Goal: Complete application form

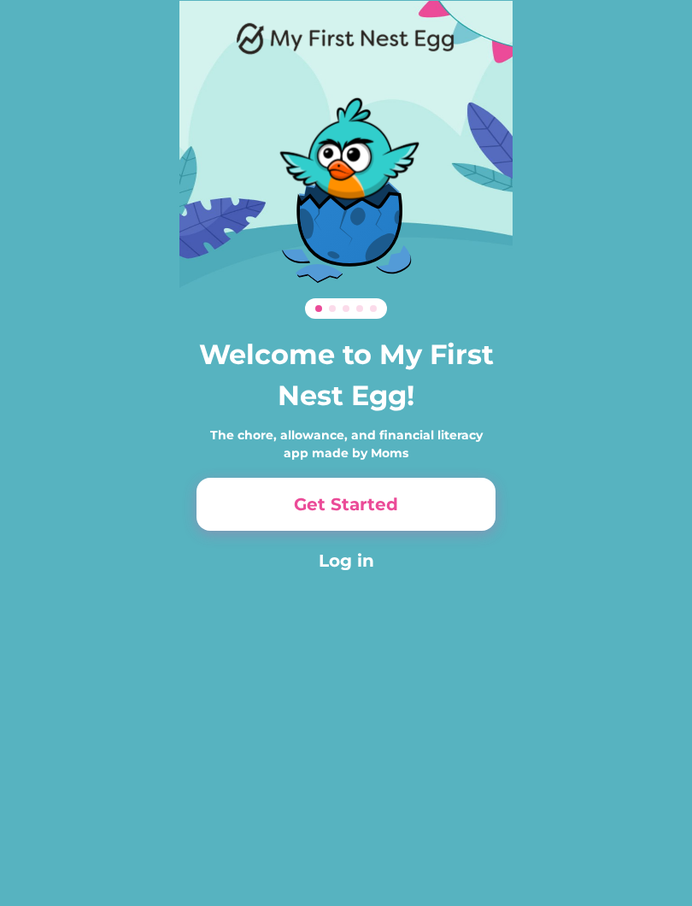
click at [390, 516] on button "Get Started" at bounding box center [346, 504] width 299 height 53
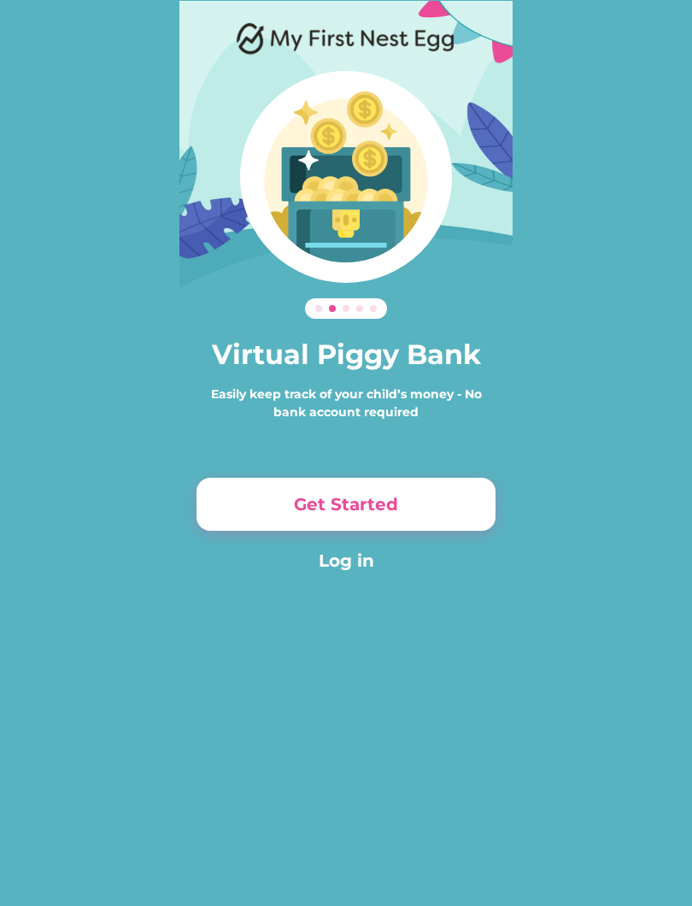
click at [408, 520] on button "Get Started" at bounding box center [346, 504] width 299 height 53
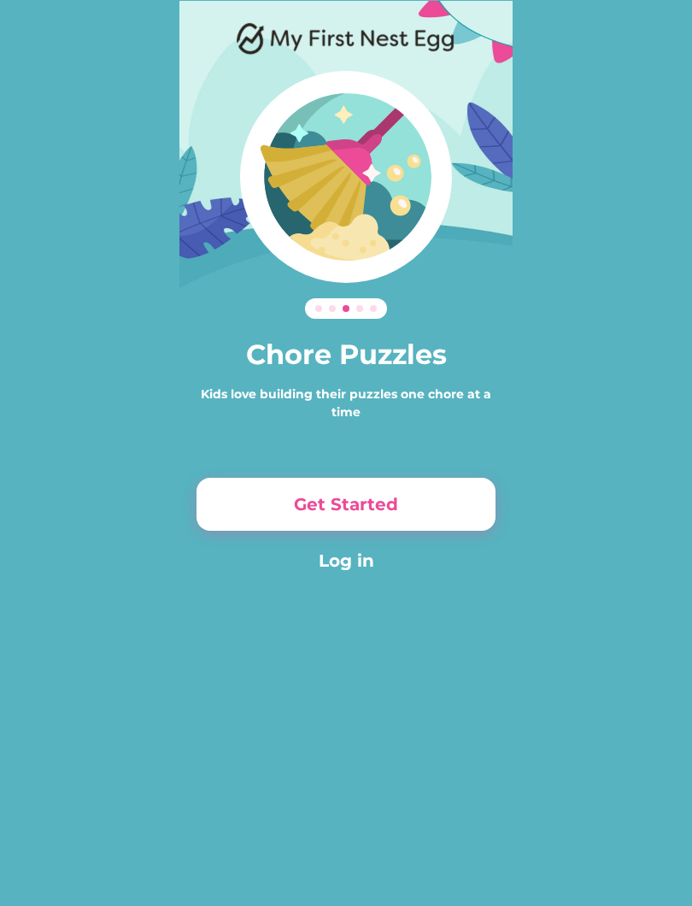
click at [405, 519] on button "Get Started" at bounding box center [346, 504] width 299 height 53
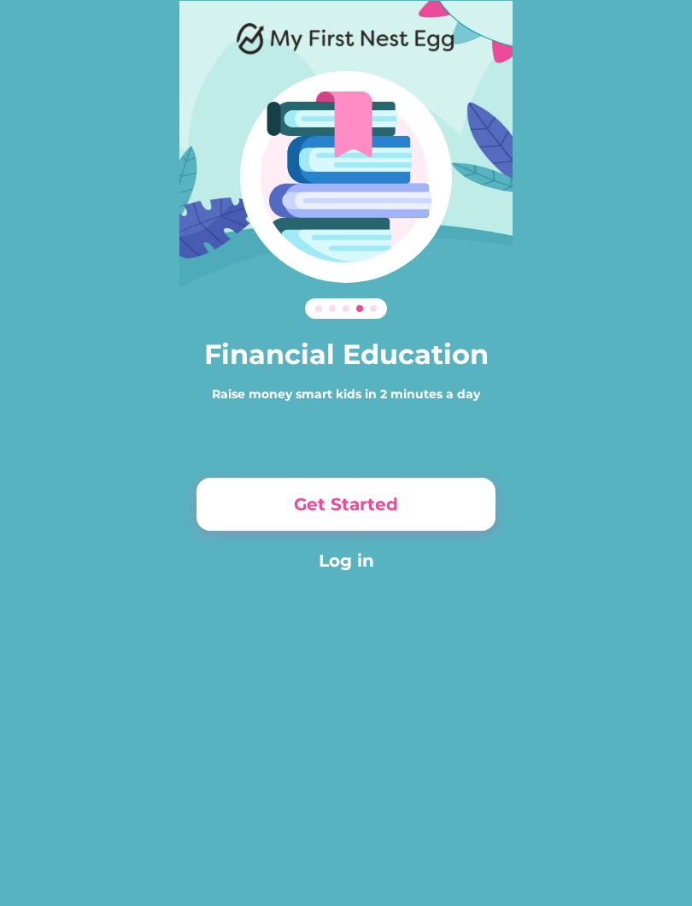
click at [406, 514] on button "Get Started" at bounding box center [346, 504] width 299 height 53
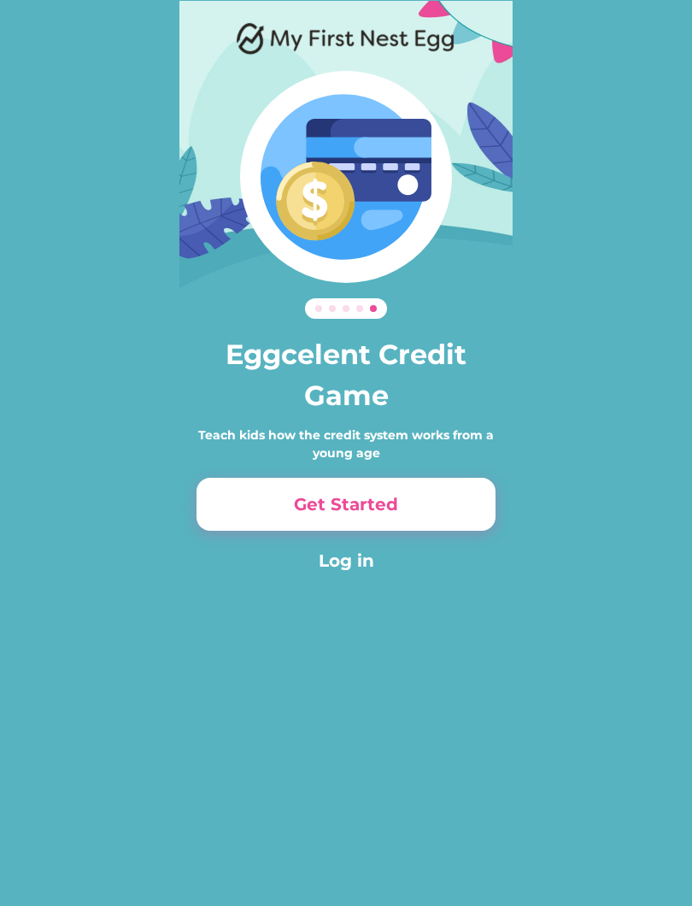
click at [411, 519] on button "Get Started" at bounding box center [346, 504] width 299 height 53
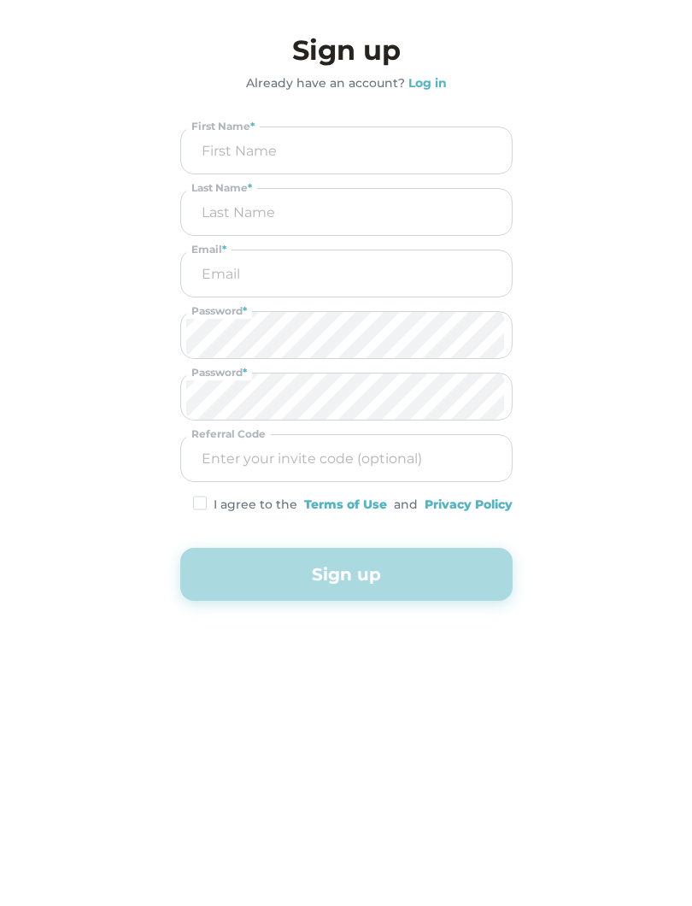
click at [228, 156] on input "input" at bounding box center [346, 150] width 320 height 46
type input "Debbie"
click at [201, 220] on input "input" at bounding box center [346, 212] width 320 height 46
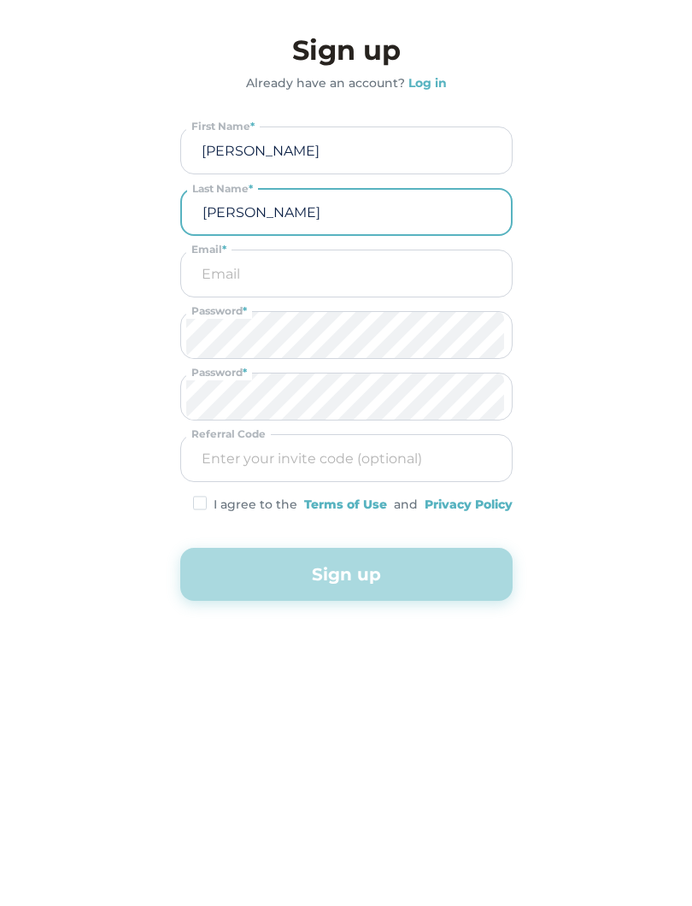
type input "Clifford"
click at [205, 277] on input "email" at bounding box center [346, 273] width 320 height 46
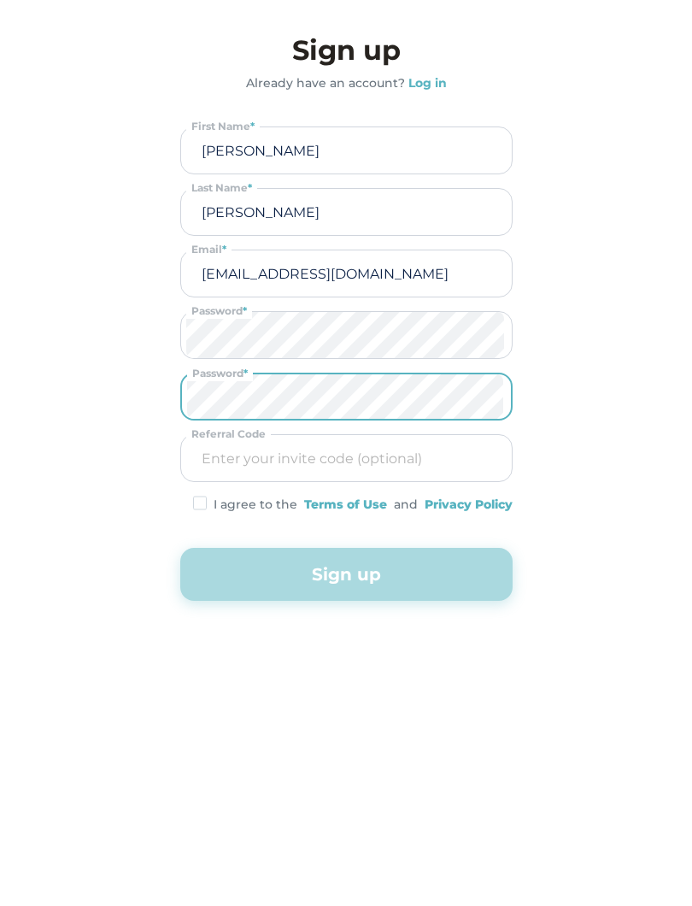
click at [453, 510] on div "Privacy Policy" at bounding box center [469, 505] width 88 height 18
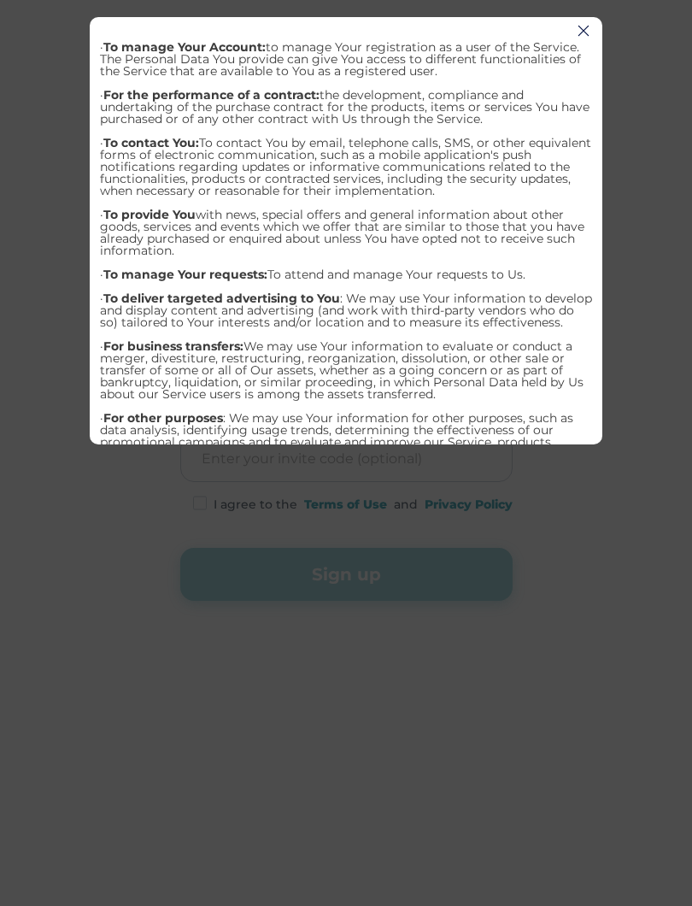
scroll to position [3396, 0]
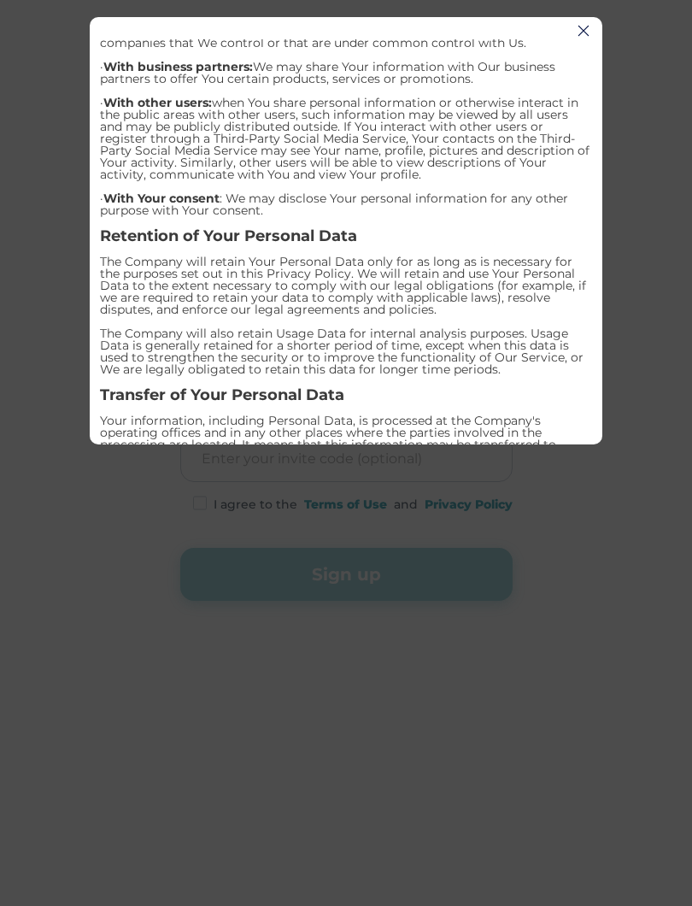
click at [130, 545] on div at bounding box center [346, 453] width 692 height 906
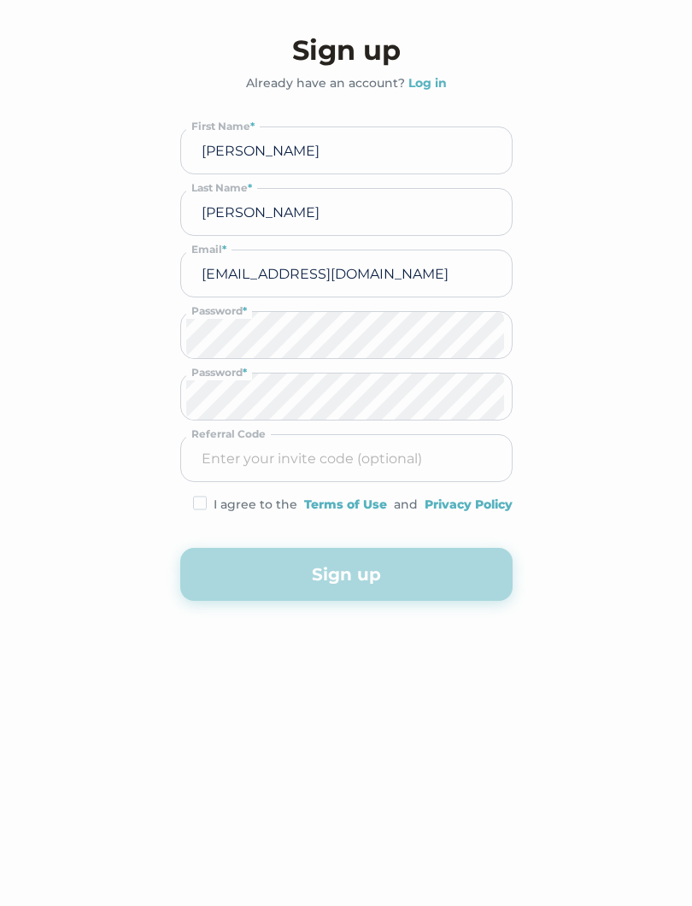
scroll to position [0, 0]
click at [359, 267] on input "debcliff@telus.net" at bounding box center [346, 273] width 320 height 46
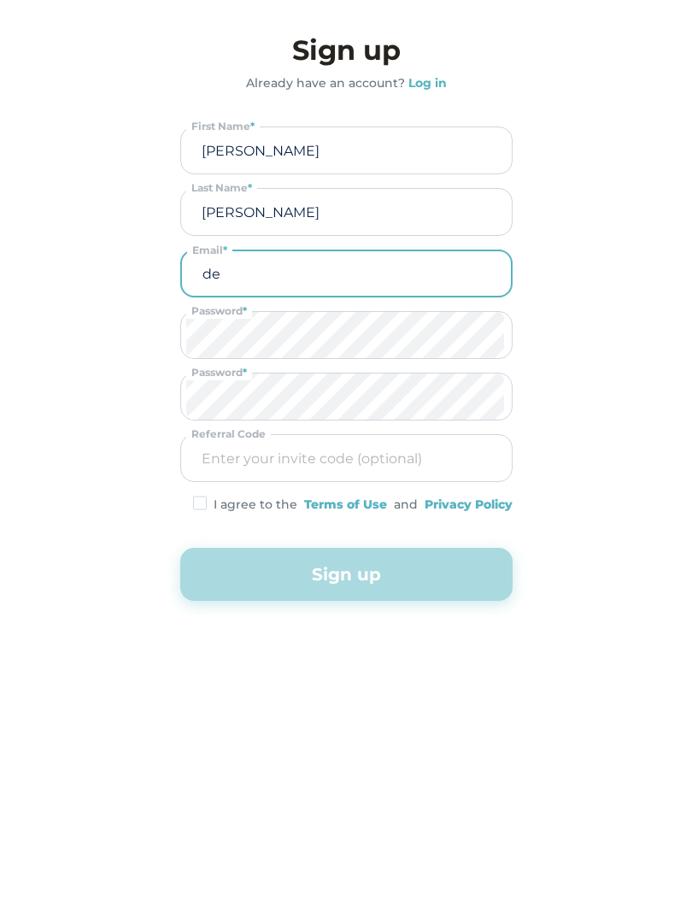
type input "d"
click at [272, 218] on input "input" at bounding box center [346, 212] width 320 height 46
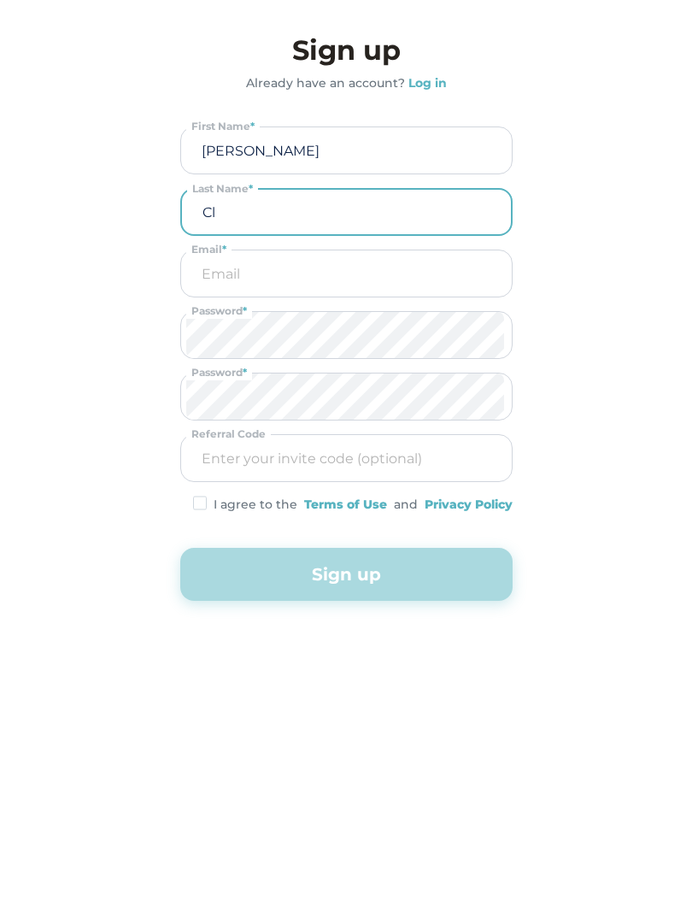
type input "C"
click at [276, 146] on input "input" at bounding box center [346, 150] width 320 height 46
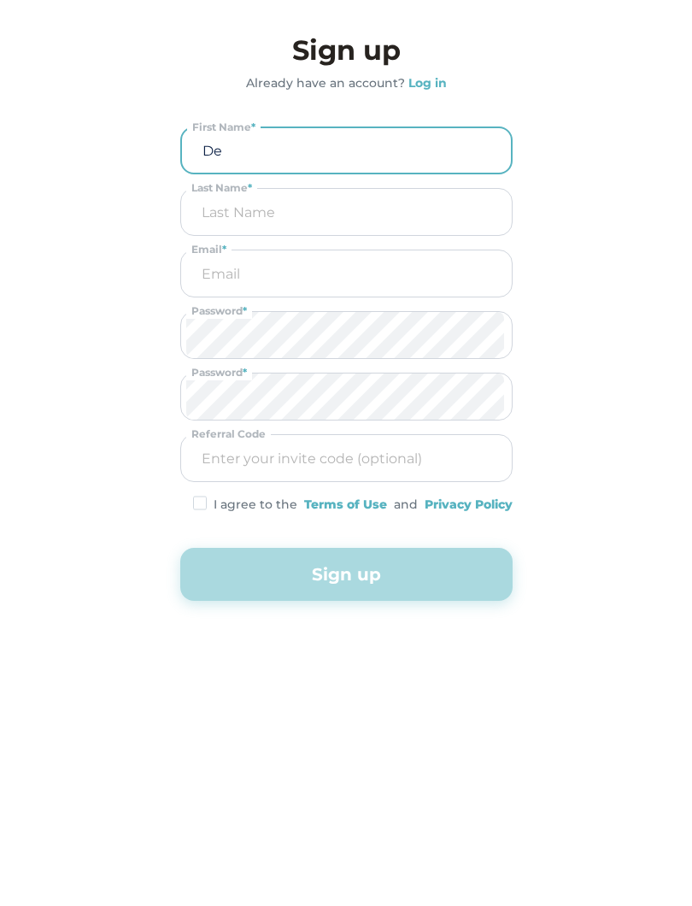
type input "D"
